Goal: Contribute content: Add original content to the website for others to see

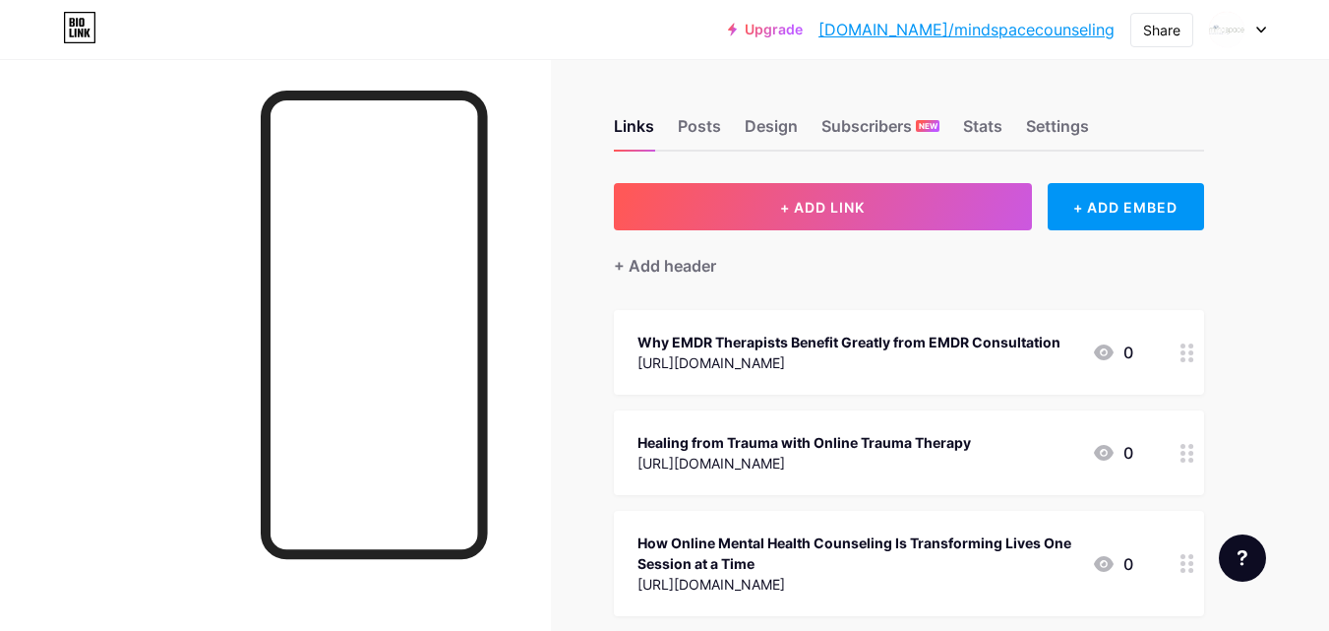
click at [849, 199] on span "+ ADD LINK" at bounding box center [822, 207] width 85 height 17
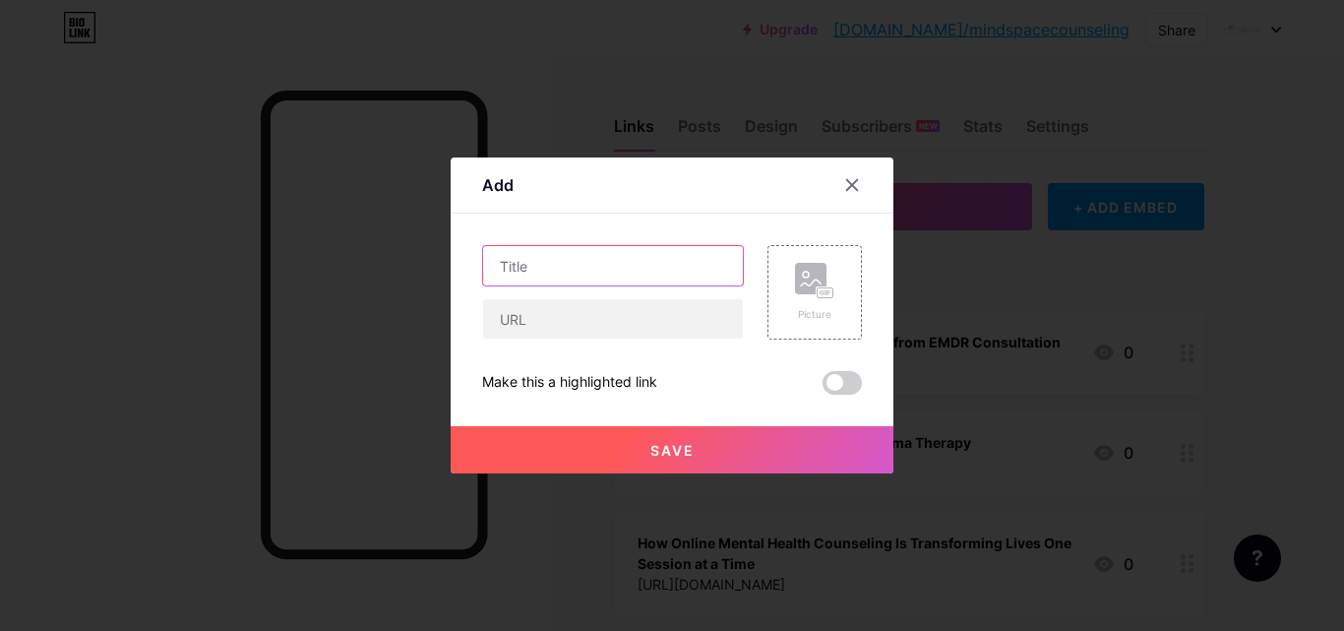
click at [529, 250] on input "text" at bounding box center [613, 265] width 260 height 39
paste input "Online Mental Health Counseling and Online [MEDICAL_DATA] Therapy in [US_STATE]"
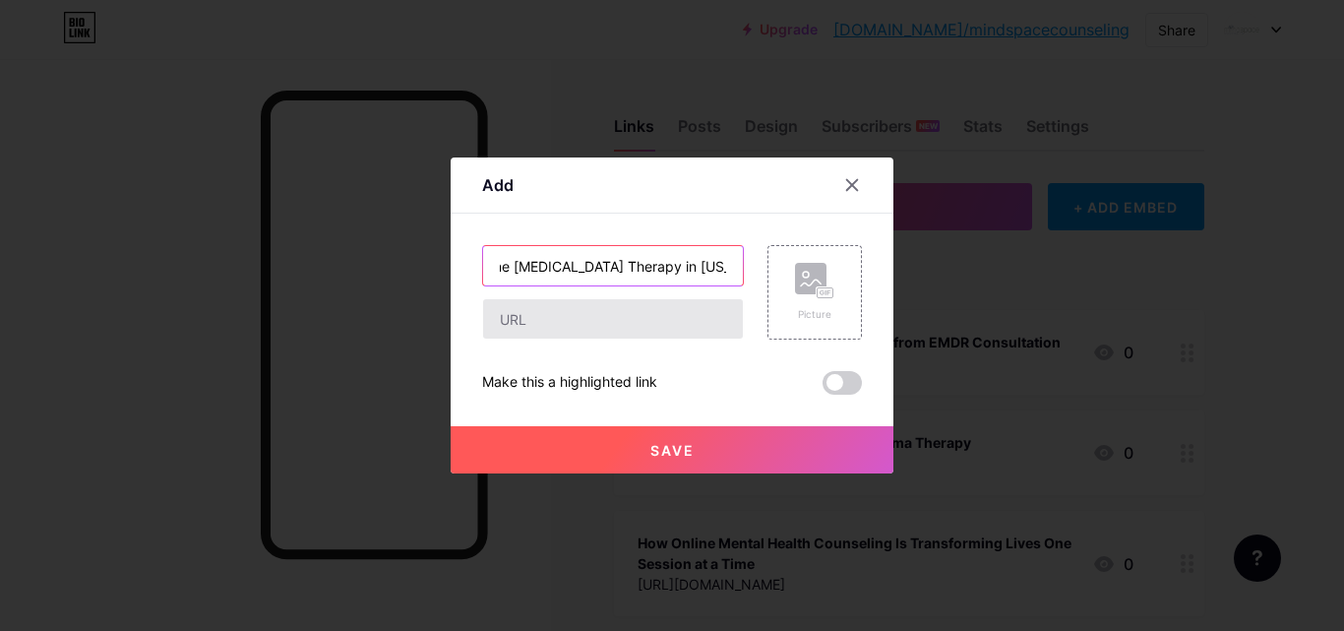
type input "Online Mental Health Counseling and Online [MEDICAL_DATA] Therapy in [US_STATE]"
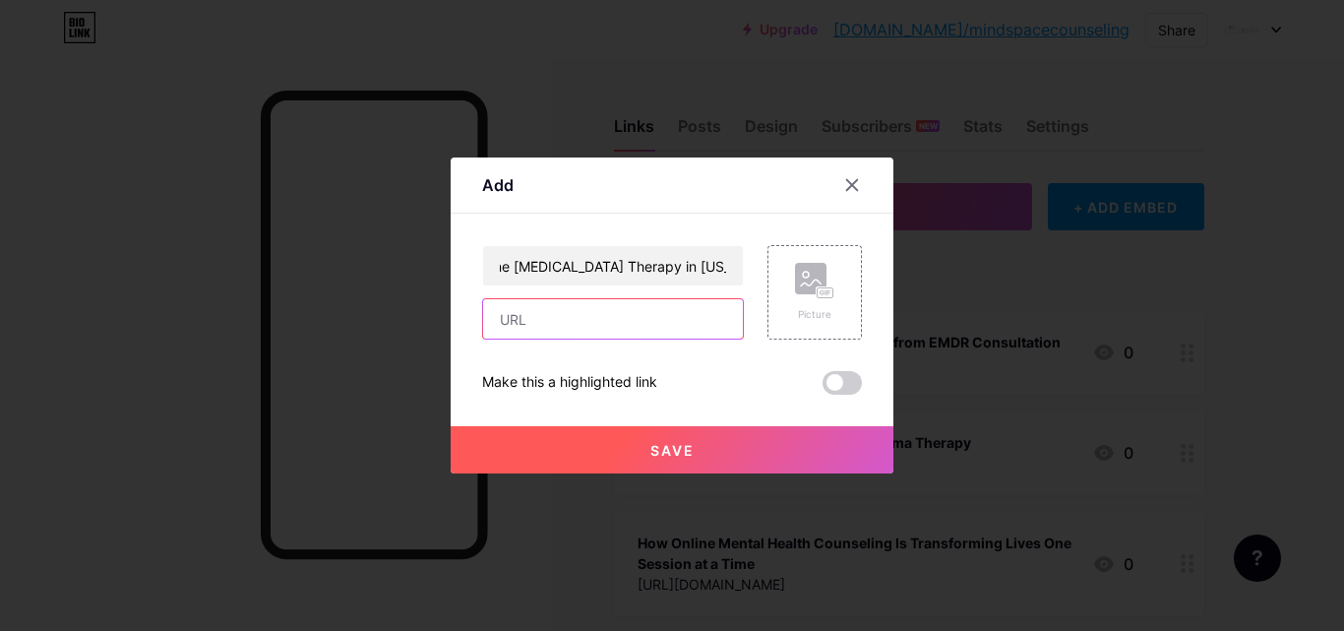
scroll to position [0, 0]
click at [551, 319] on input "text" at bounding box center [613, 318] width 260 height 39
paste input "[URL][DOMAIN_NAME][MEDICAL_DATA]"
type input "[URL][DOMAIN_NAME][MEDICAL_DATA]"
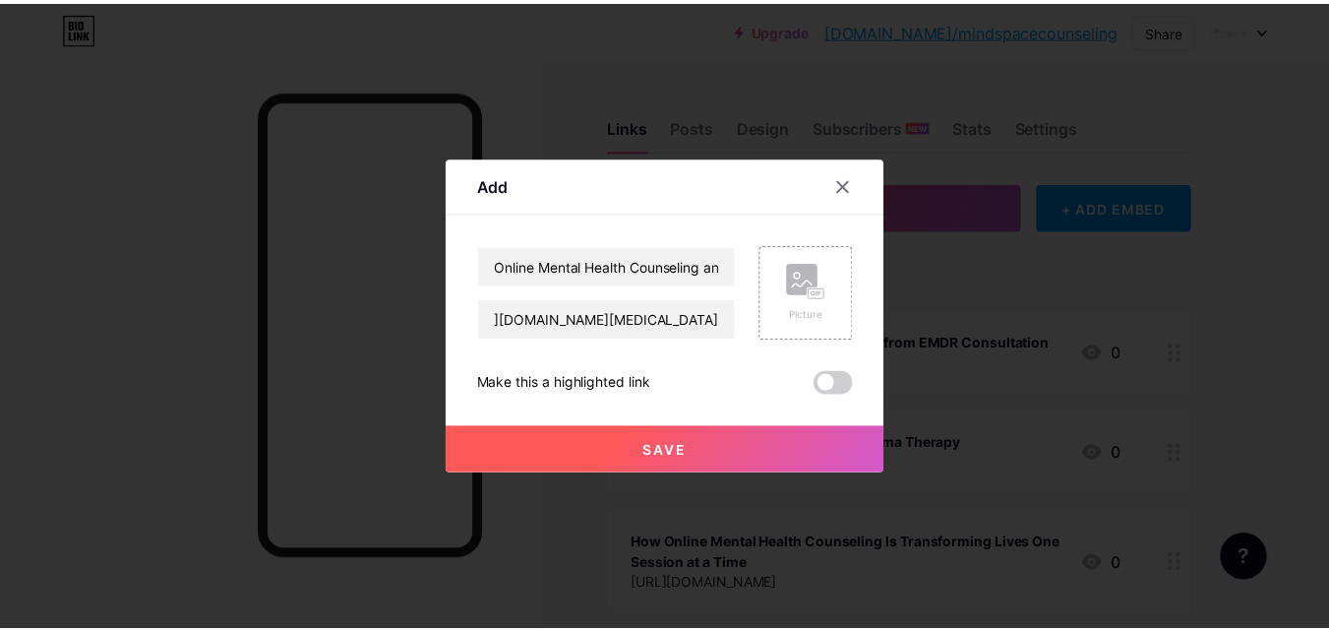
scroll to position [0, 0]
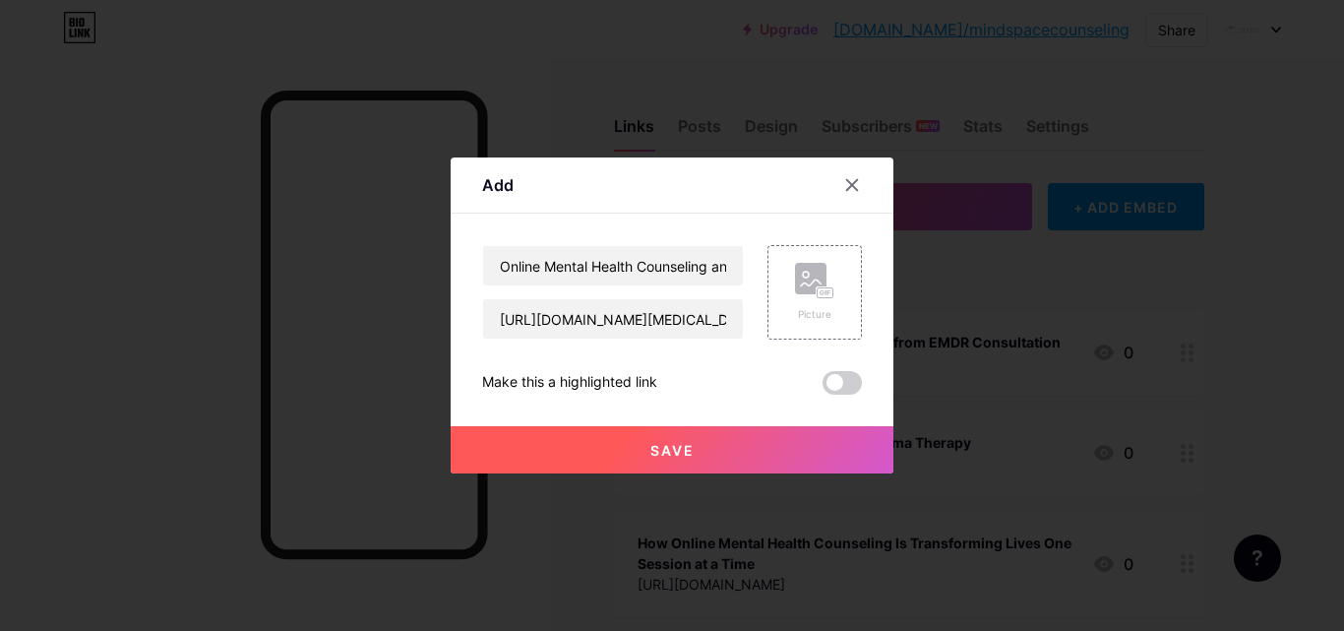
click at [670, 453] on span "Save" at bounding box center [672, 450] width 44 height 17
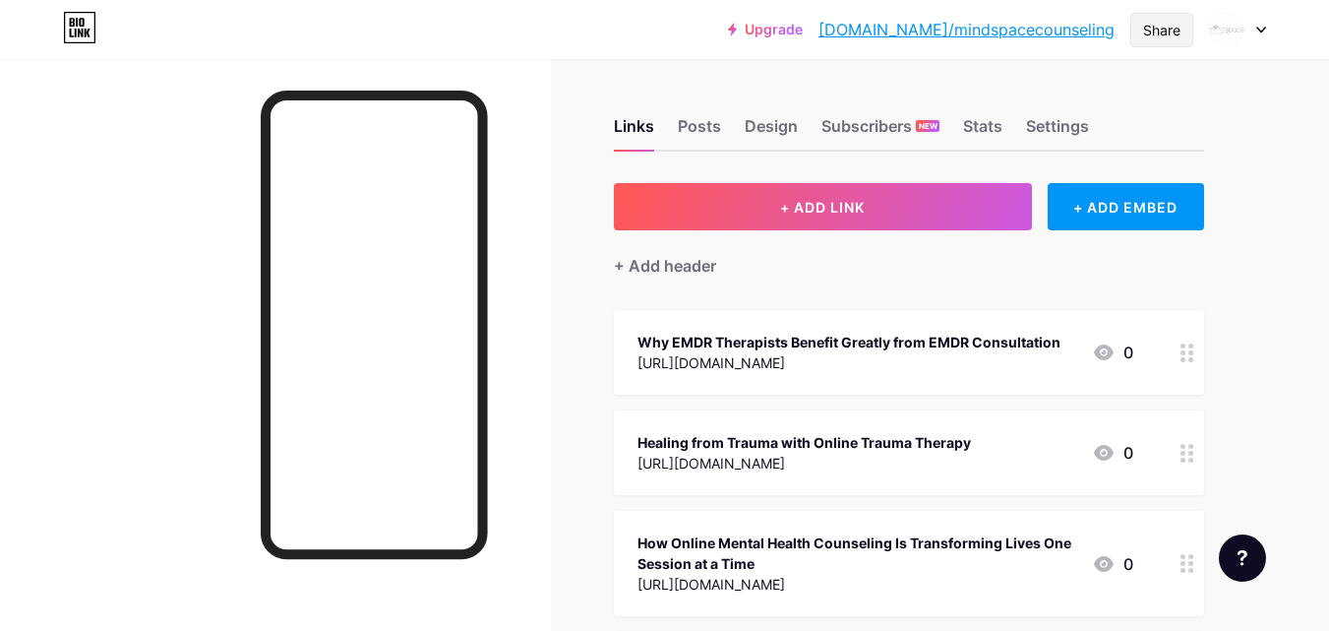
click at [1168, 31] on div "Share" at bounding box center [1161, 30] width 37 height 21
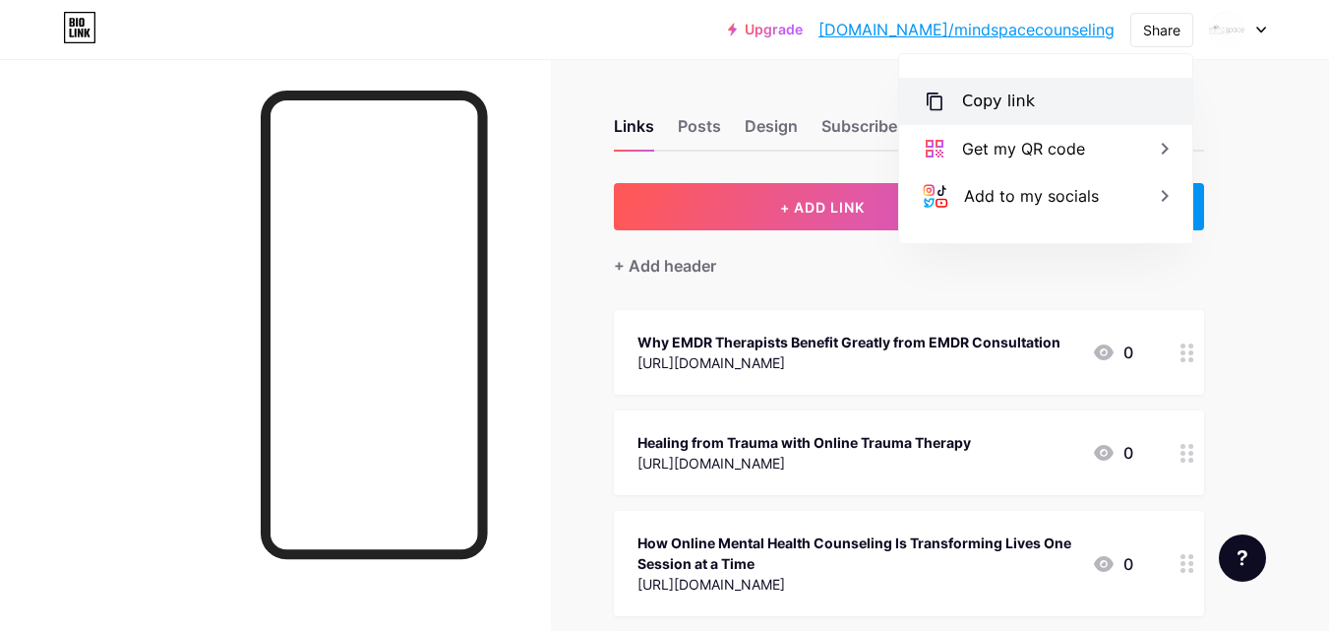
click at [1015, 95] on div "Copy link" at bounding box center [998, 102] width 73 height 24
